Goal: Task Accomplishment & Management: Manage account settings

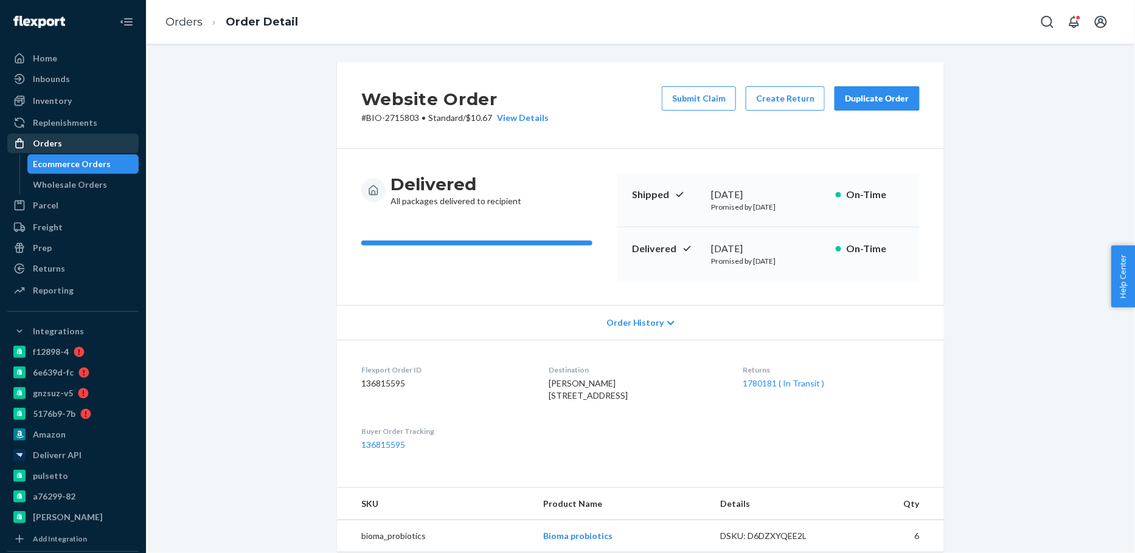
scroll to position [265, 0]
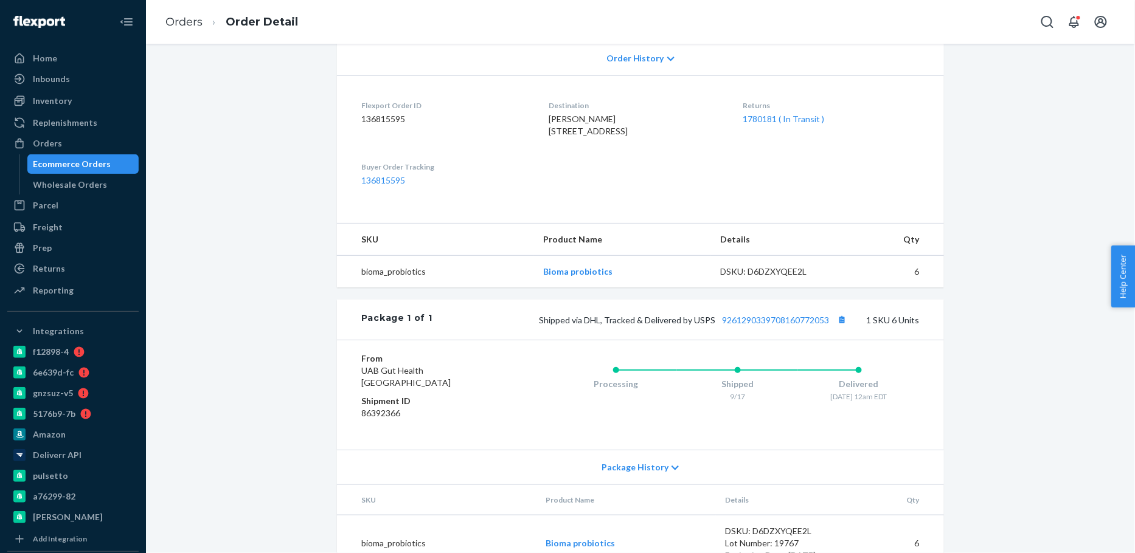
click at [104, 159] on div "Ecommerce Orders" at bounding box center [72, 164] width 78 height 12
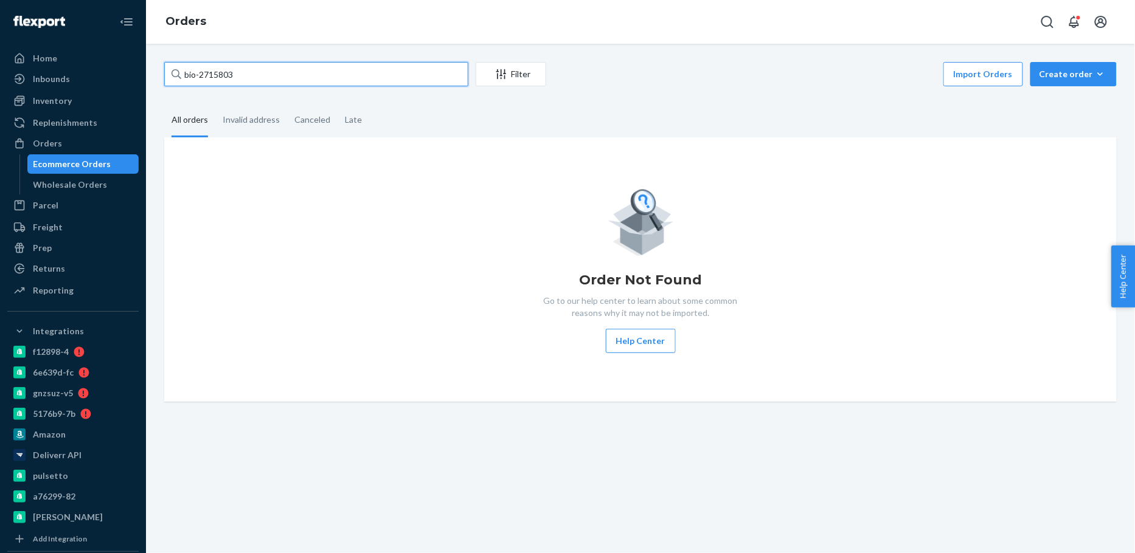
click at [224, 70] on input "bio-2715803" at bounding box center [316, 74] width 304 height 24
paste input "05717"
type input "bio-2705717"
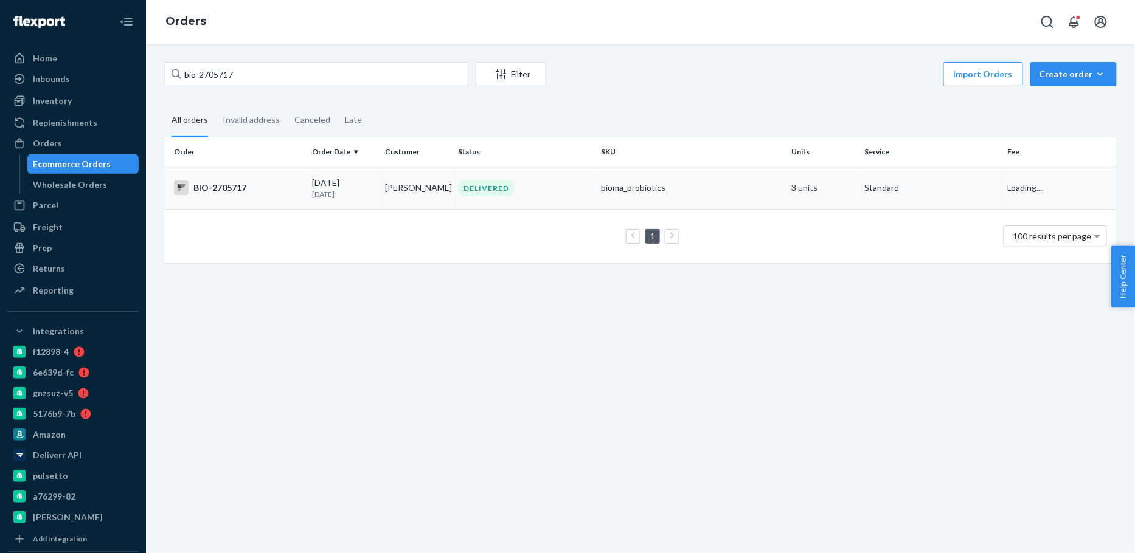
click at [375, 197] on td "[DATE] [DATE]" at bounding box center [343, 188] width 73 height 43
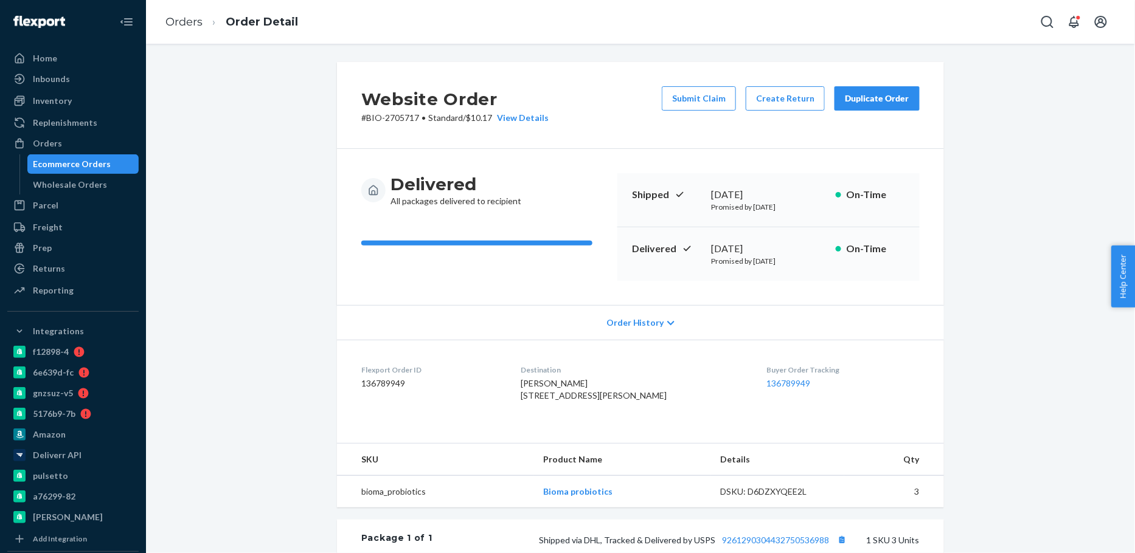
click at [94, 158] on div "Ecommerce Orders" at bounding box center [72, 164] width 78 height 12
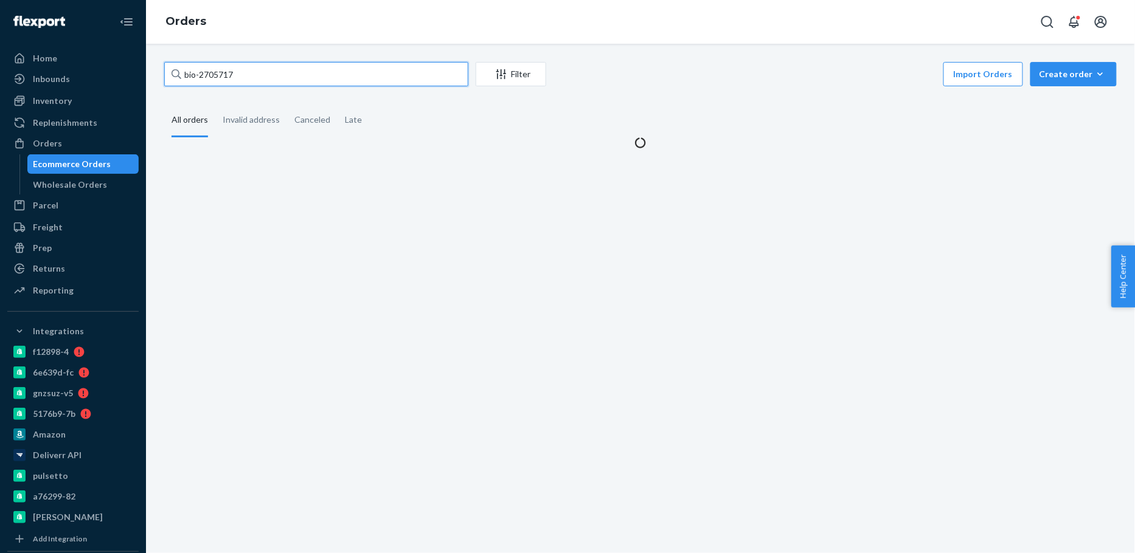
click at [210, 84] on input "bio-2705717" at bounding box center [316, 74] width 304 height 24
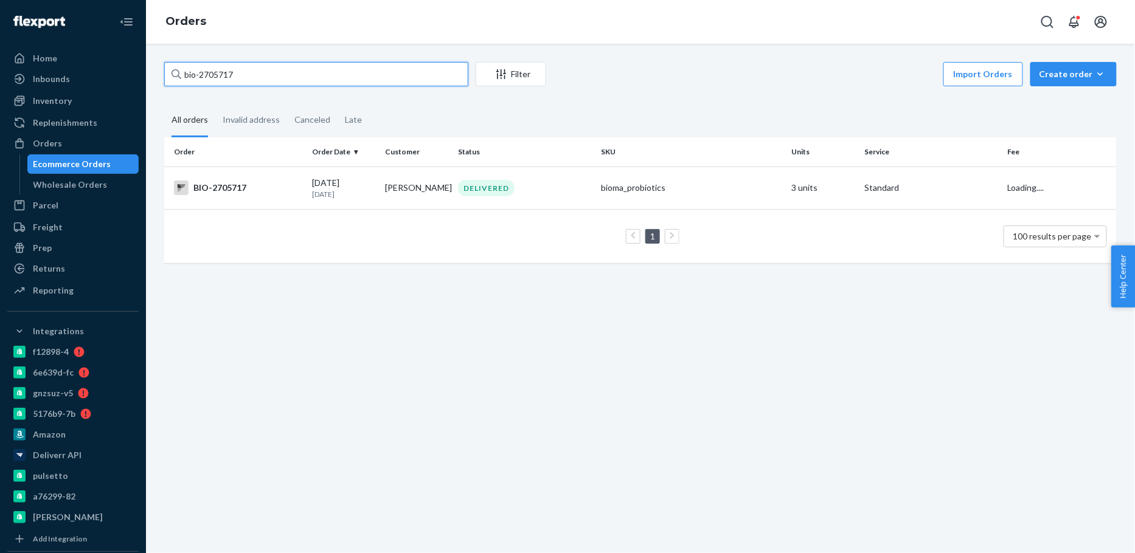
click at [210, 84] on input "bio-2705717" at bounding box center [316, 74] width 304 height 24
paste input "19769"
type input "bio-2719769"
click at [369, 207] on td "[DATE] [DATE]" at bounding box center [343, 188] width 73 height 43
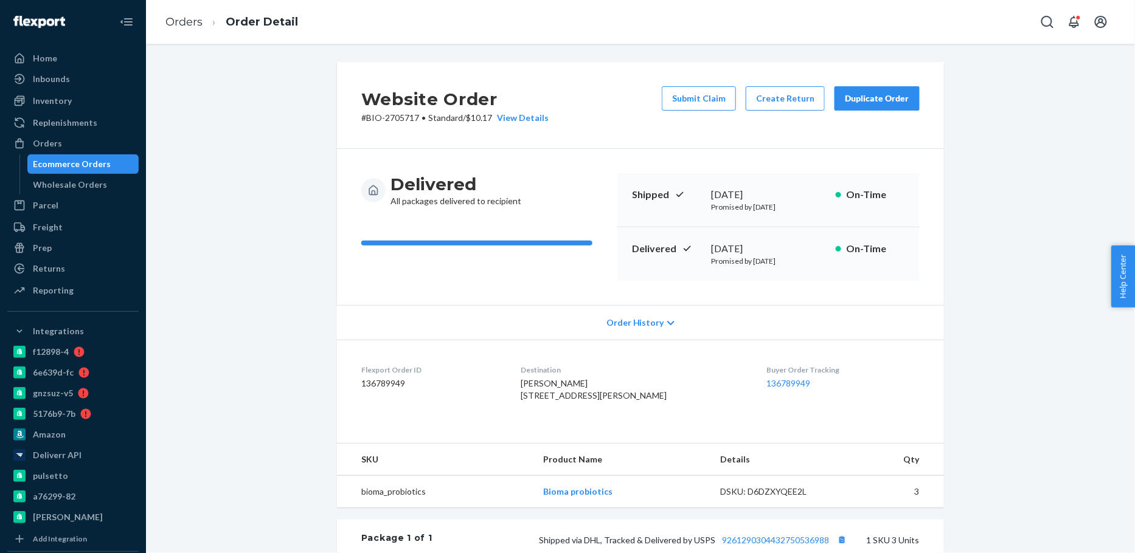
click at [654, 137] on div "Website Order # BIO-2705717 • Standard / $10.17 View Details Submit Claim Creat…" at bounding box center [640, 105] width 607 height 87
click at [394, 116] on p "# BIO-2705717 • Standard / $10.17 View Details" at bounding box center [454, 118] width 187 height 12
click at [106, 161] on div "Ecommerce Orders" at bounding box center [83, 164] width 109 height 17
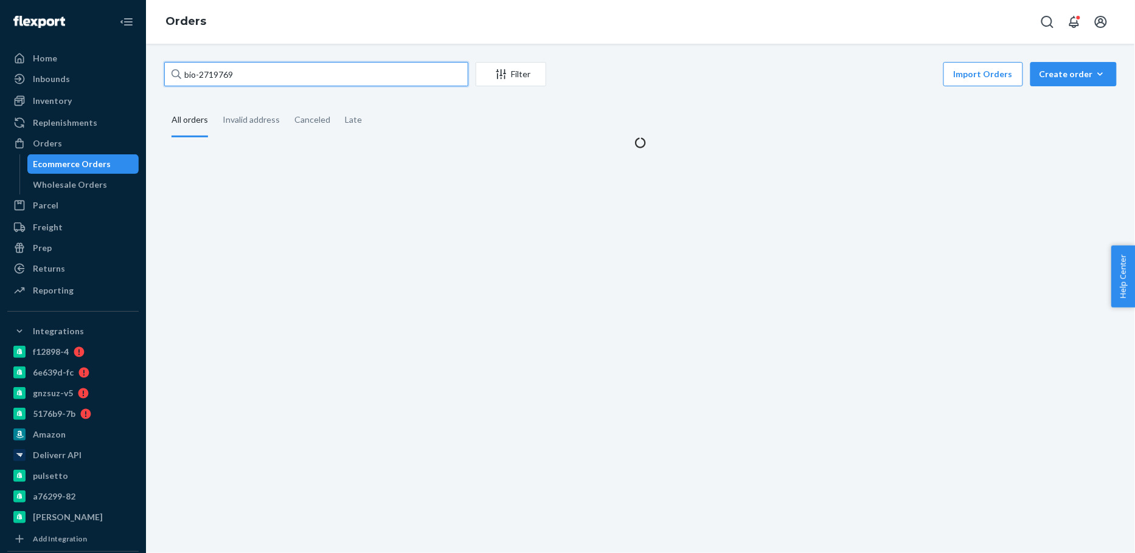
click at [216, 78] on input "bio-2719769" at bounding box center [316, 74] width 304 height 24
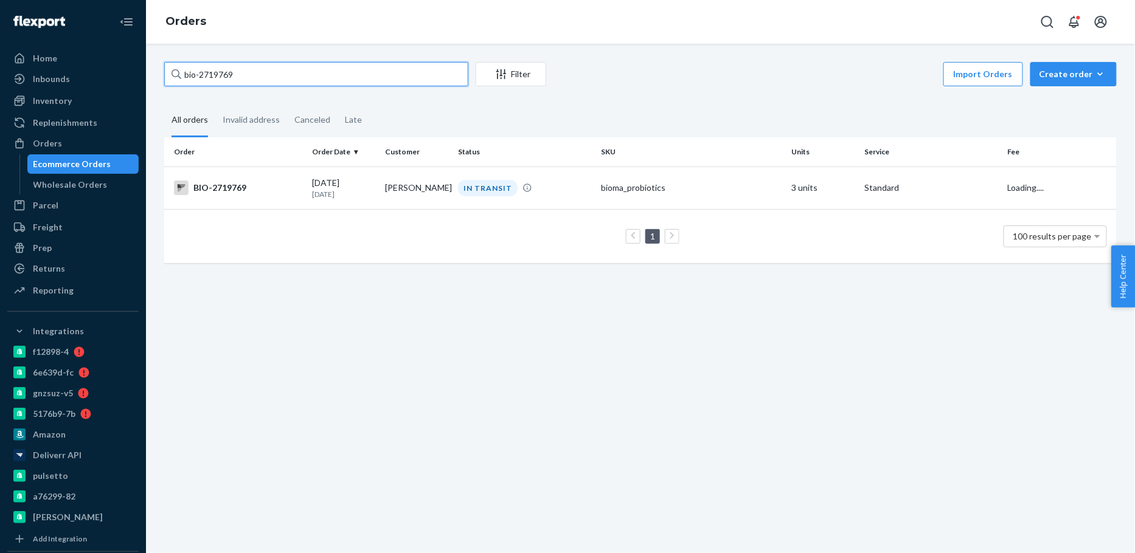
click at [216, 78] on input "bio-2719769" at bounding box center [316, 74] width 304 height 24
paste input "05717"
type input "bio-2705717"
click at [457, 193] on div "DELIVERED" at bounding box center [525, 188] width 138 height 16
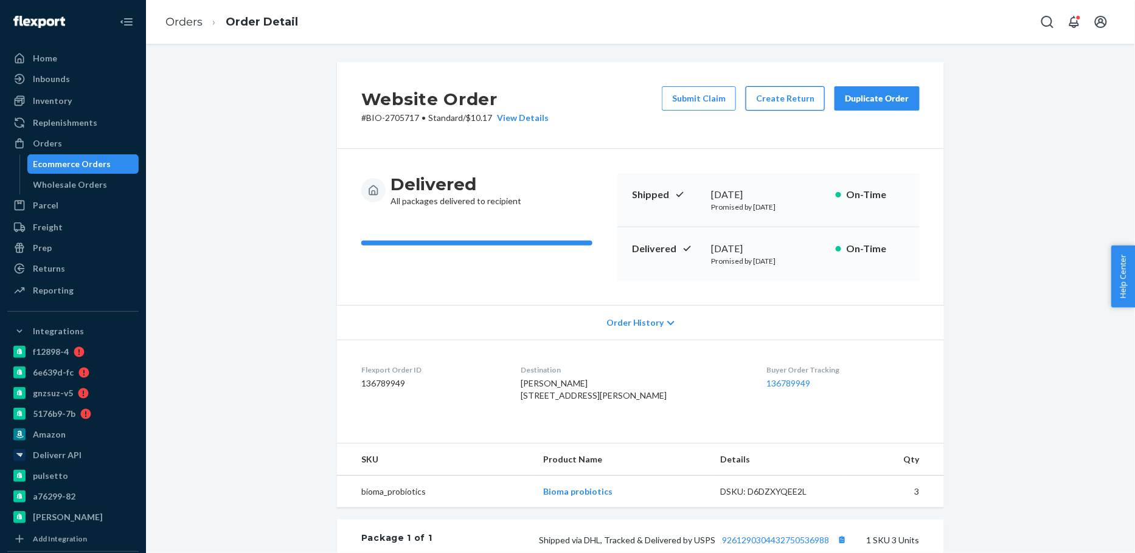
click at [780, 100] on button "Create Return" at bounding box center [785, 98] width 79 height 24
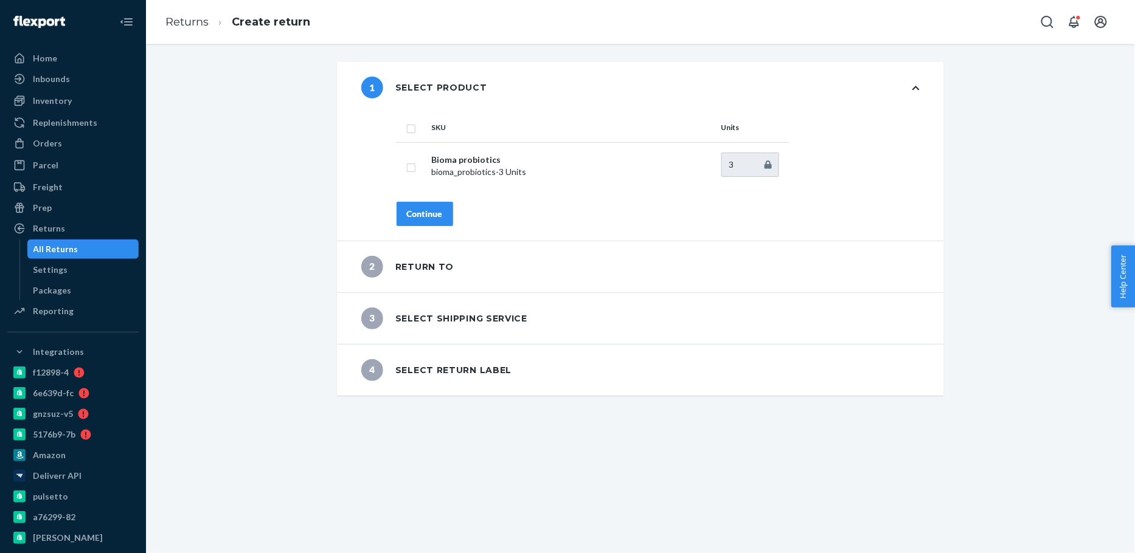
click at [407, 128] on input "checkbox" at bounding box center [411, 127] width 10 height 13
checkbox input "true"
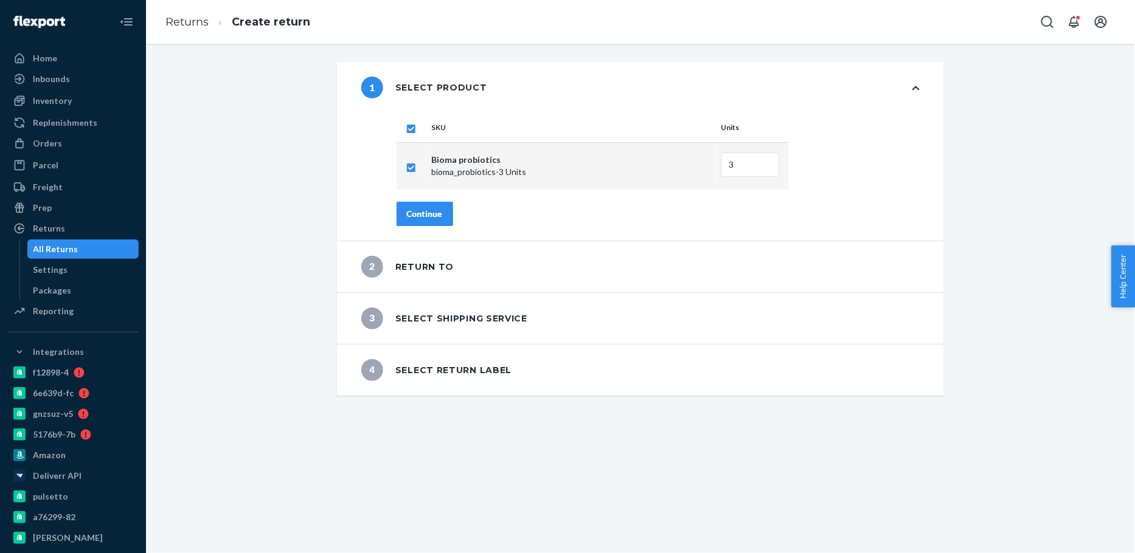
click at [417, 214] on div "Continue" at bounding box center [425, 214] width 36 height 12
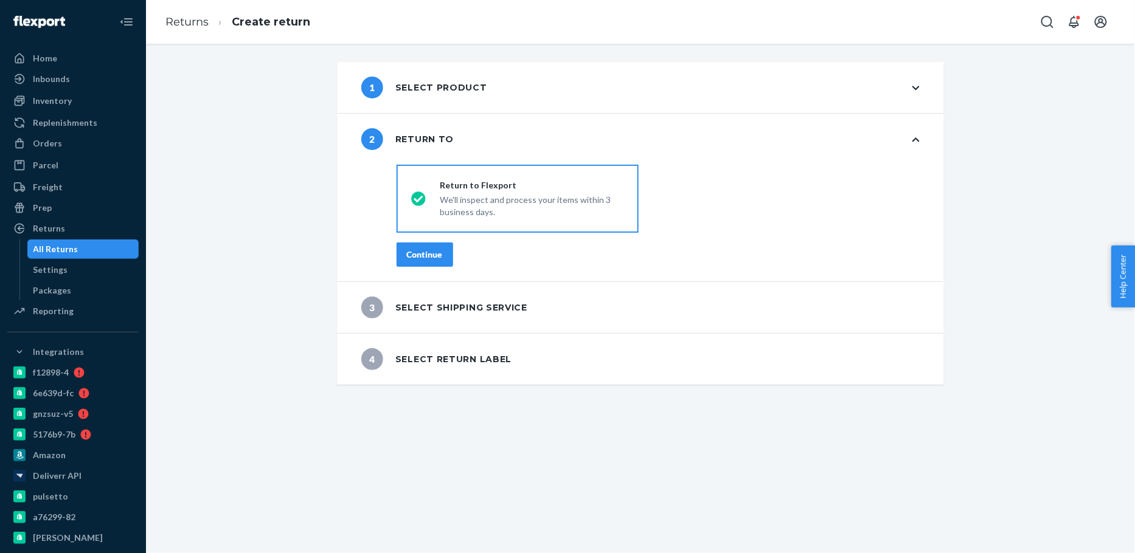
click at [425, 260] on button "Continue" at bounding box center [425, 255] width 57 height 24
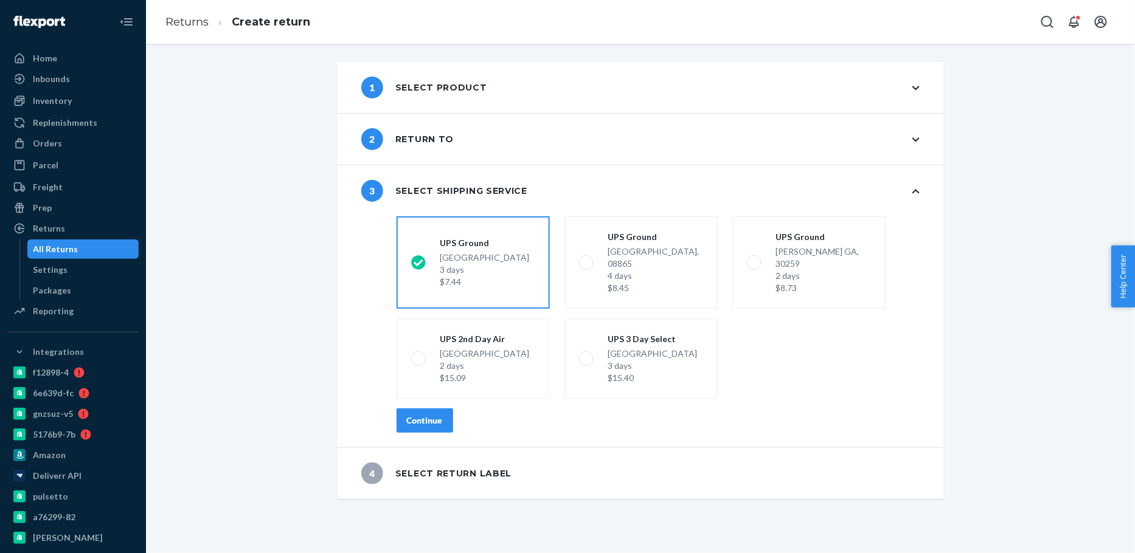
click at [424, 415] on div "Continue" at bounding box center [425, 421] width 36 height 12
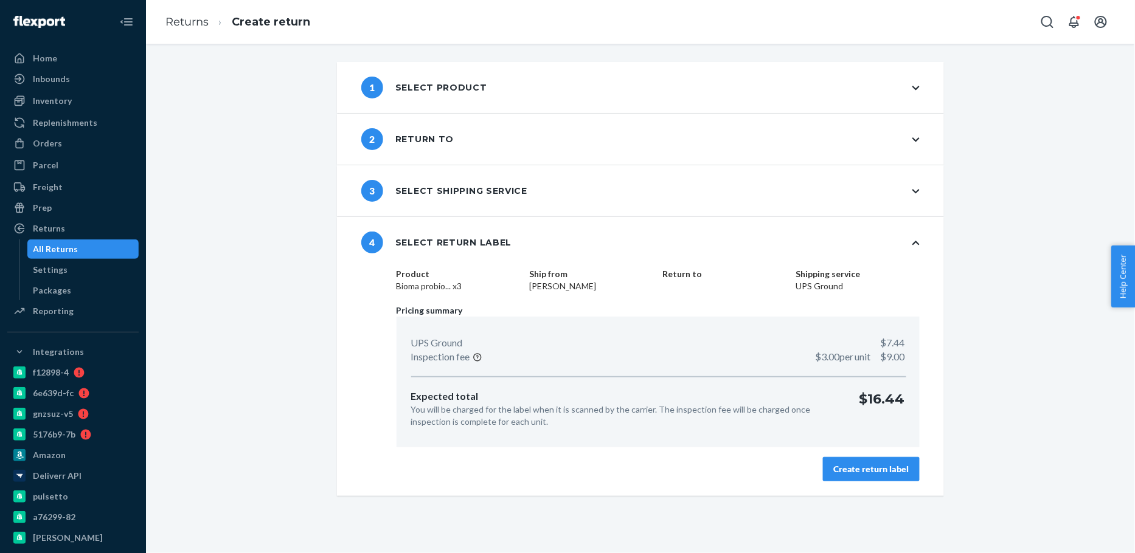
click at [881, 464] on div "Create return label" at bounding box center [871, 469] width 76 height 12
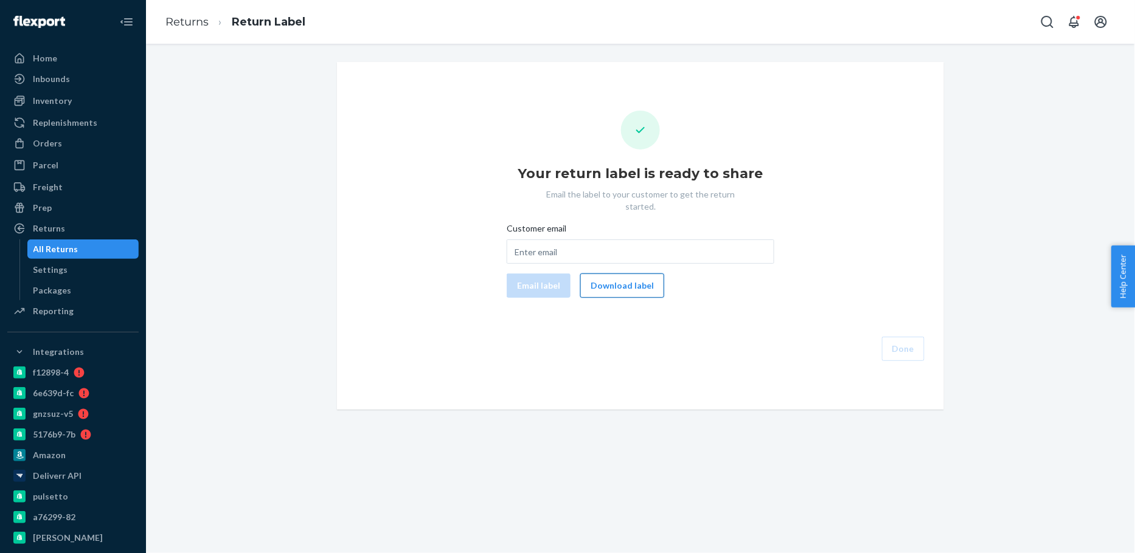
click at [609, 276] on button "Download label" at bounding box center [622, 286] width 84 height 24
